Goal: Find specific page/section: Find specific page/section

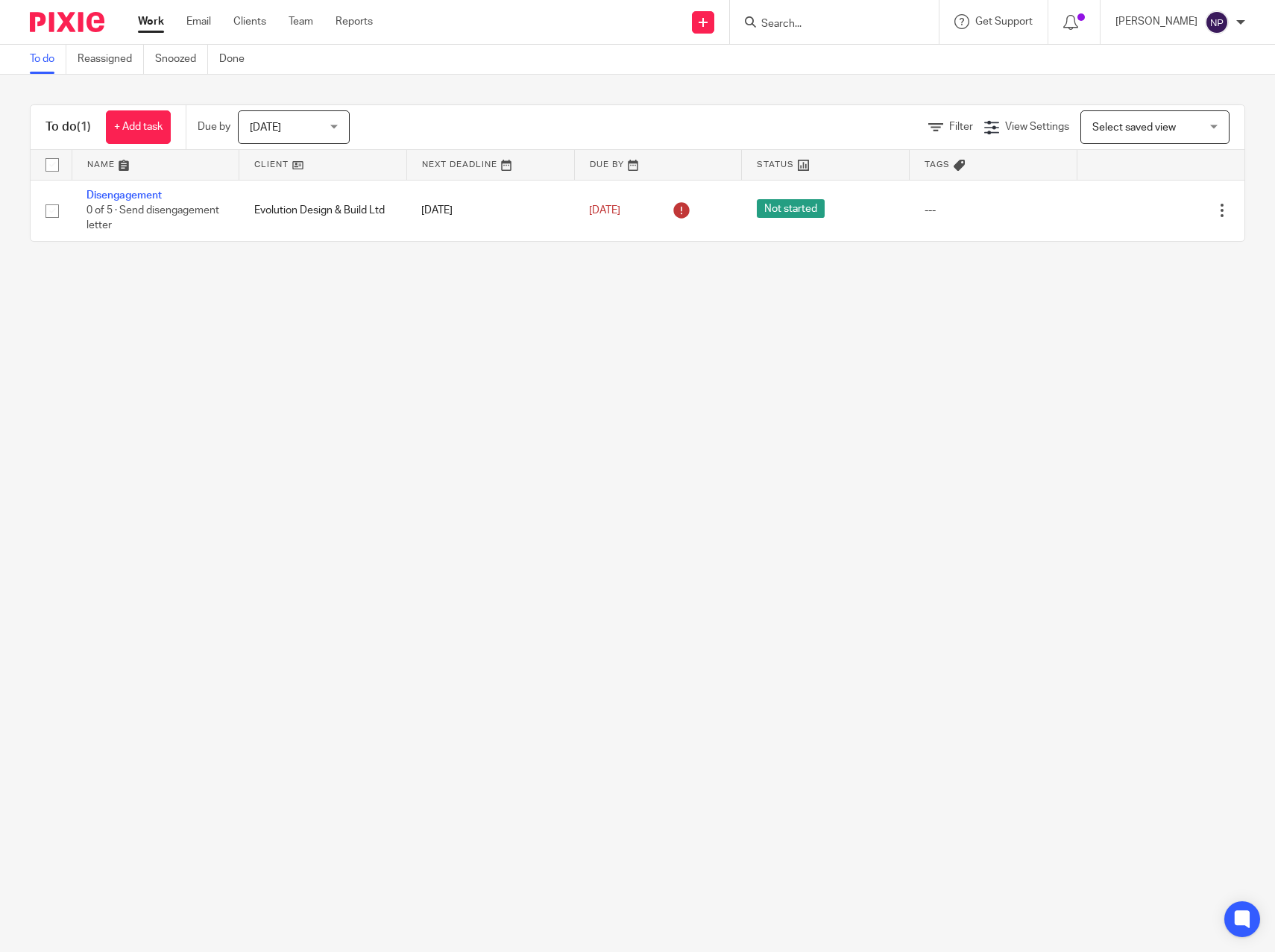
click at [781, 23] on input "Search" at bounding box center [827, 25] width 135 height 13
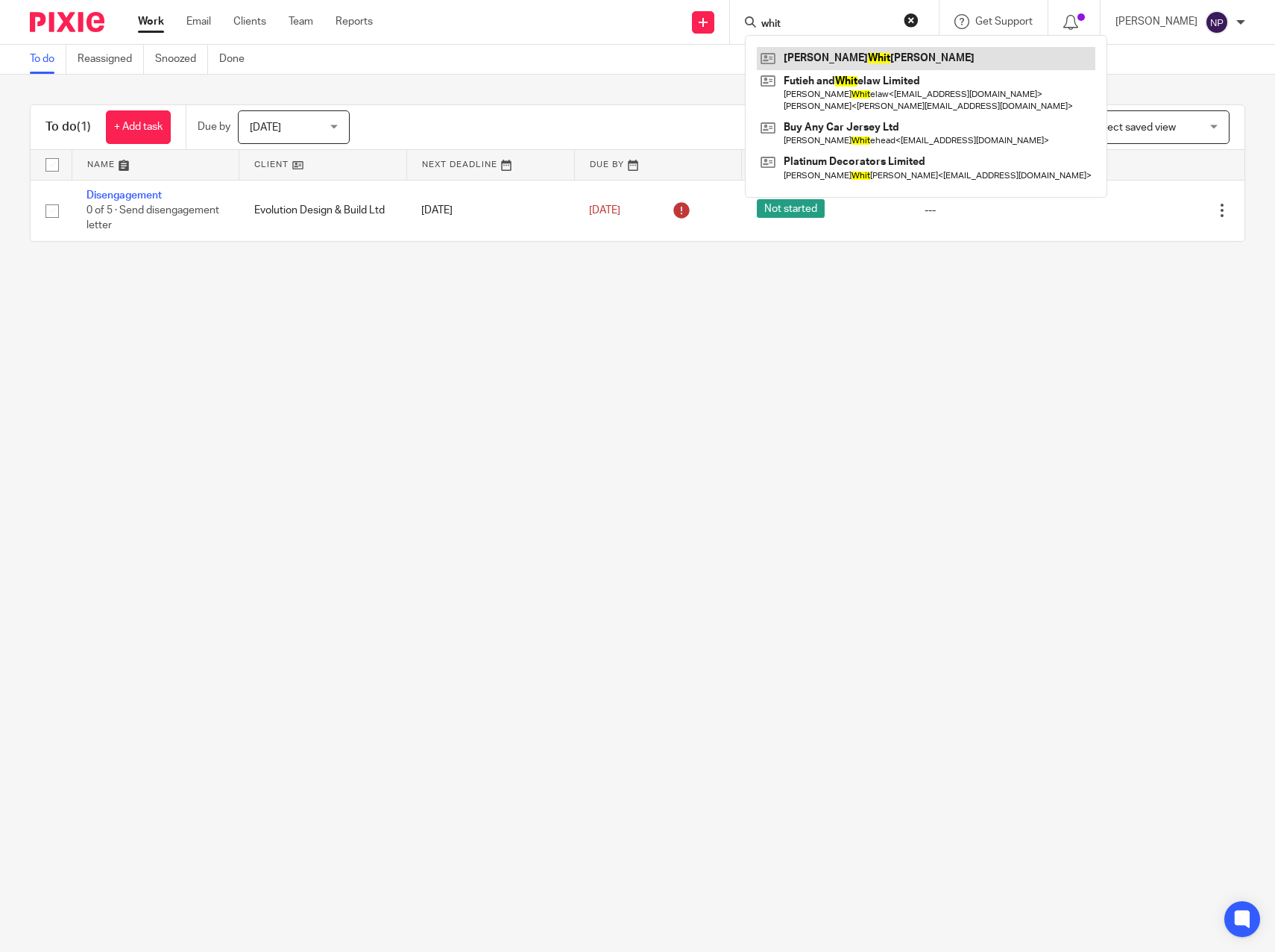
type input "whit"
click at [812, 51] on link at bounding box center [926, 58] width 338 height 22
